Goal: Navigation & Orientation: Find specific page/section

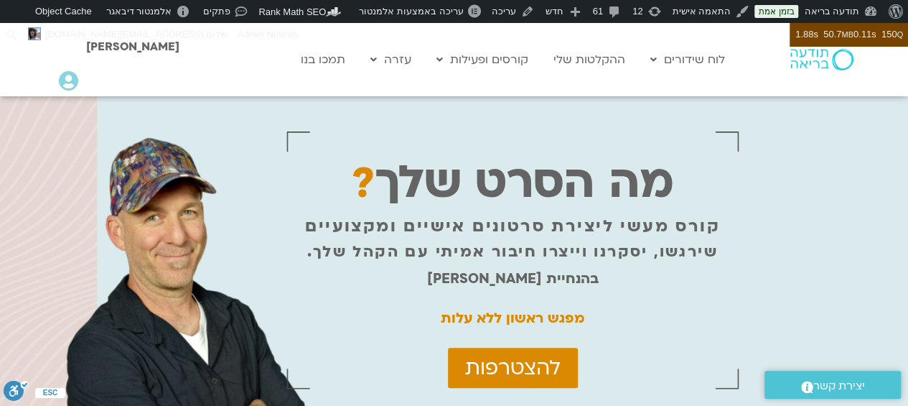
click at [757, 93] on link "לוח שידורים יומי" at bounding box center [722, 89] width 158 height 33
